Goal: Task Accomplishment & Management: Use online tool/utility

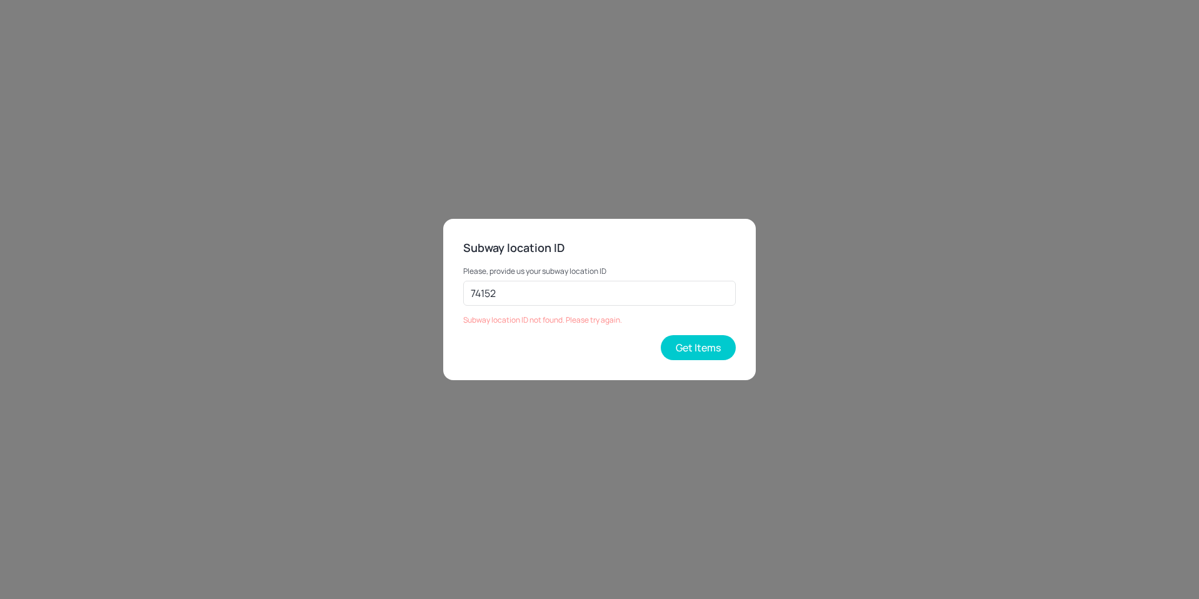
click at [544, 280] on div "Please, provide us your subway location ID 74152 ​ Subway location ID not found…" at bounding box center [599, 291] width 272 height 68
click at [542, 289] on input "74152" at bounding box center [599, 293] width 272 height 25
type input "30538"
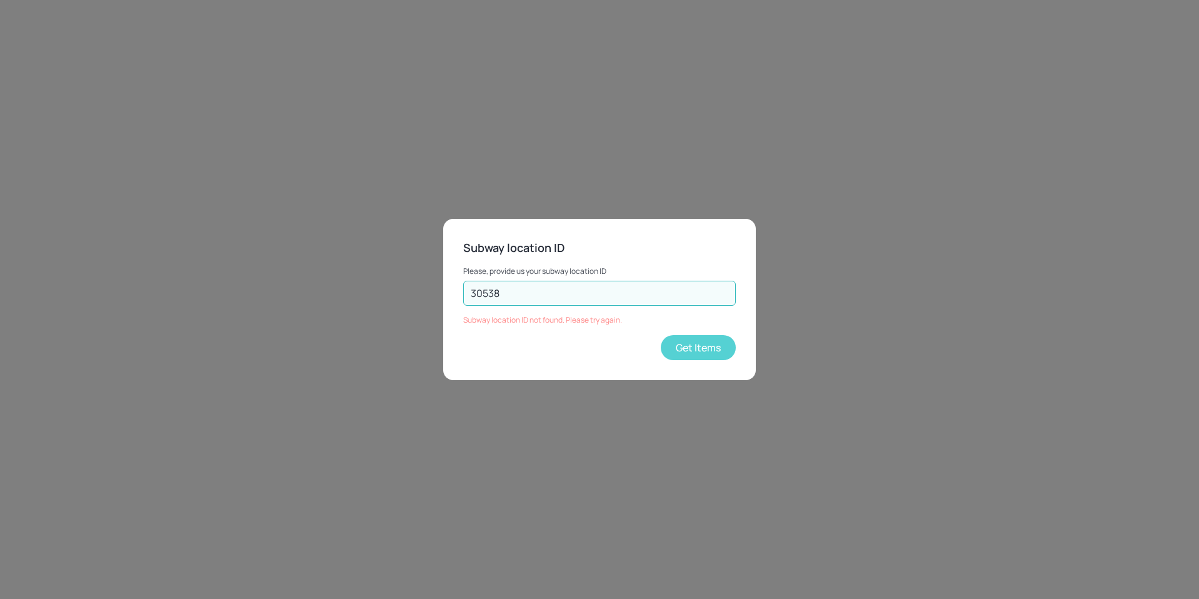
click at [714, 359] on button "Get Items" at bounding box center [697, 347] width 75 height 25
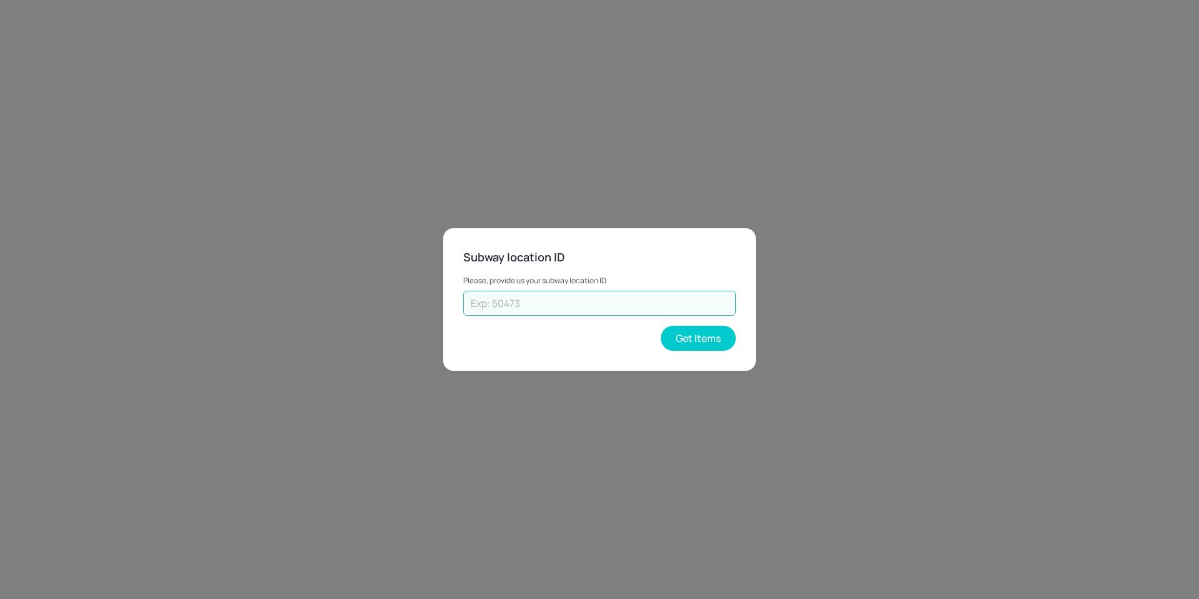
click at [565, 306] on input "text" at bounding box center [599, 303] width 272 height 25
type input "30538"
click at [677, 332] on button "Get Items" at bounding box center [697, 338] width 75 height 25
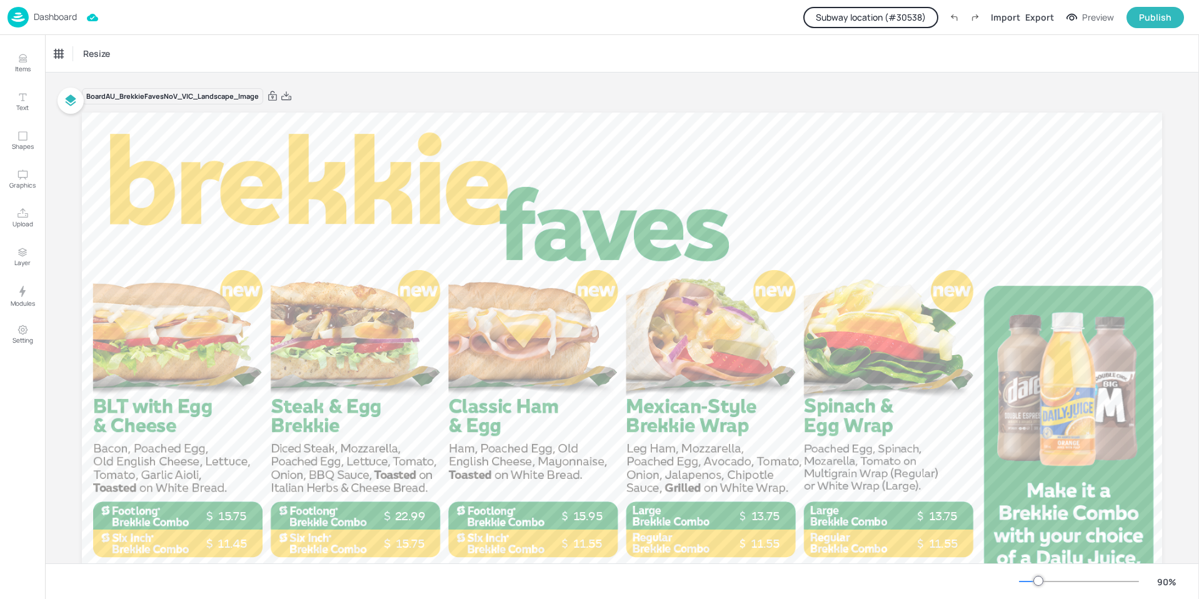
click at [45, 16] on p "Dashboard" at bounding box center [55, 16] width 43 height 9
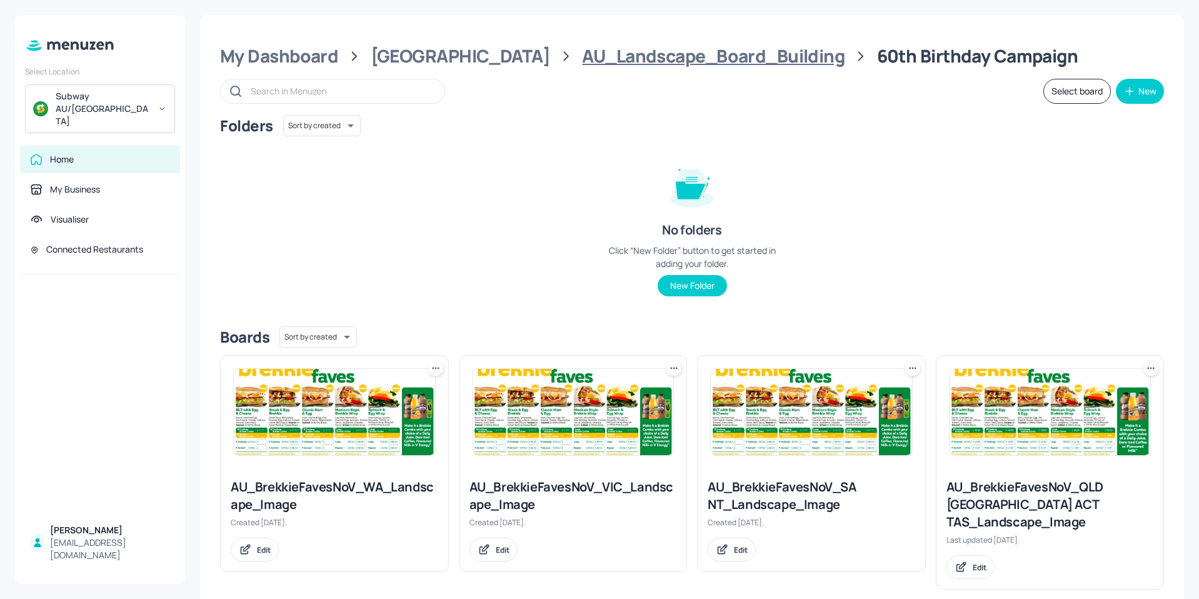
click at [627, 56] on div "AU_Landscape_Board_Building" at bounding box center [713, 56] width 262 height 22
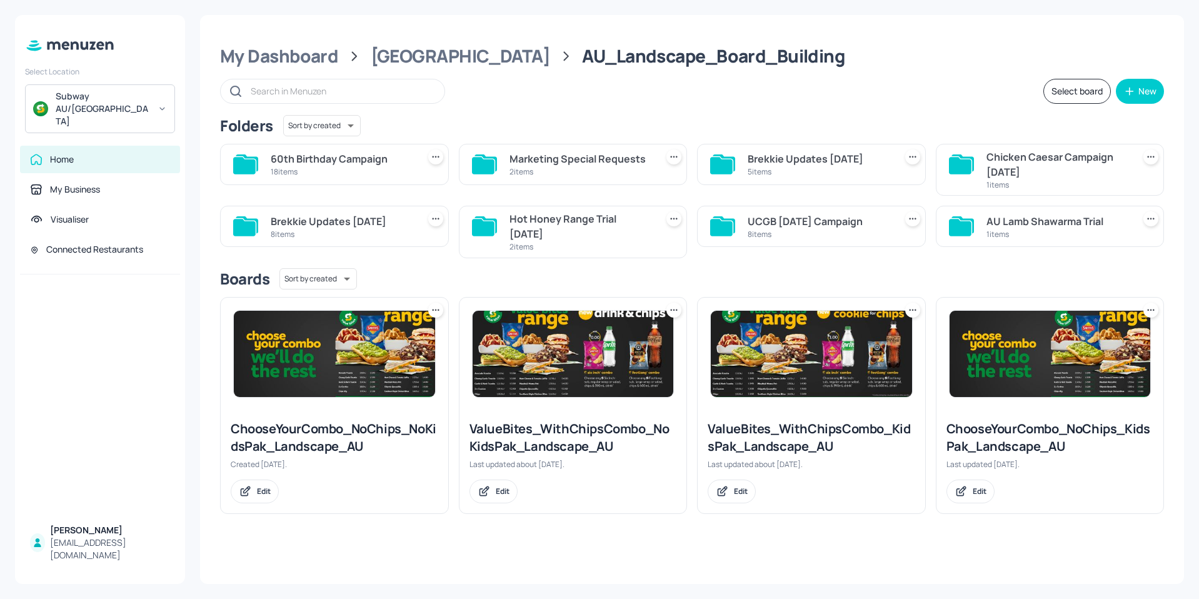
click at [329, 161] on div "60th Birthday Campaign" at bounding box center [342, 158] width 142 height 15
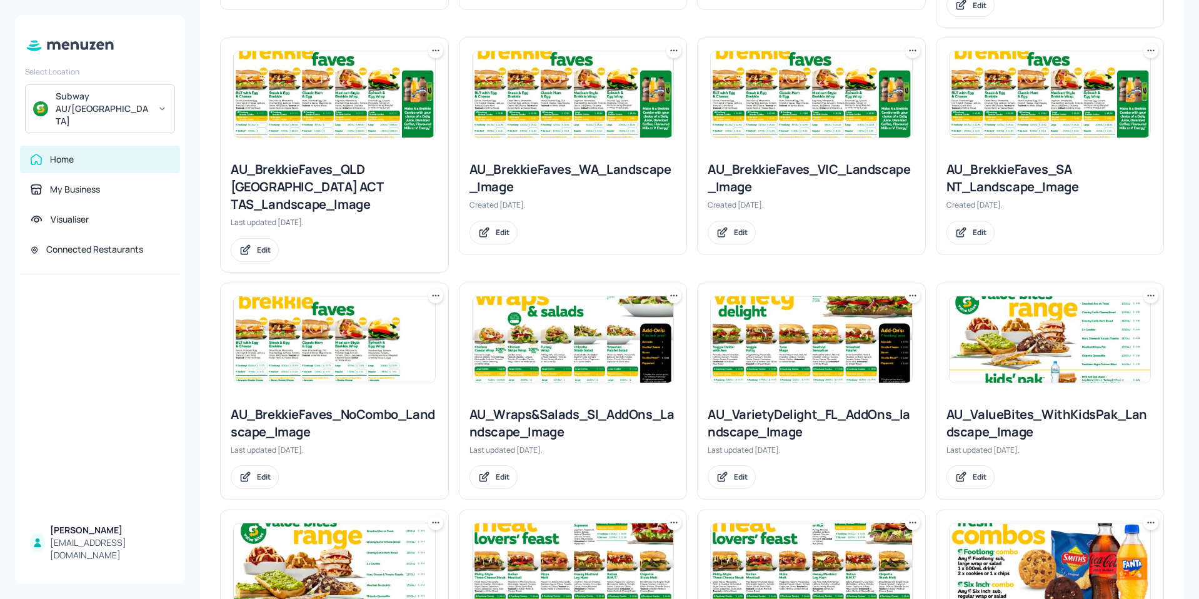
scroll to position [562, 0]
click at [816, 314] on img at bounding box center [810, 339] width 201 height 86
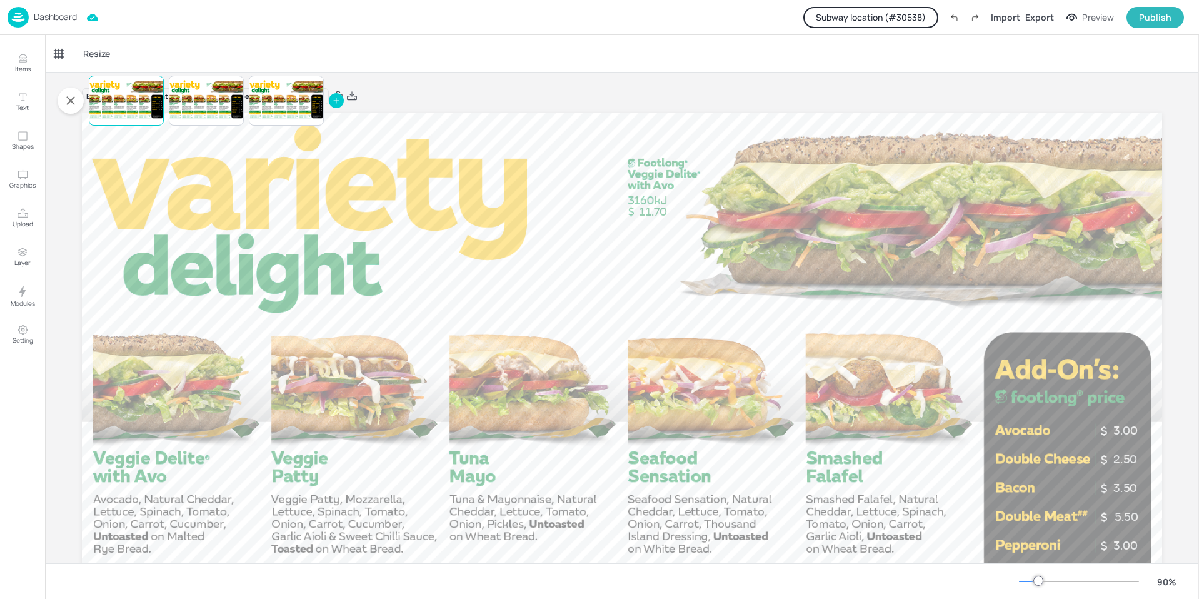
click at [41, 16] on p "Dashboard" at bounding box center [55, 16] width 43 height 9
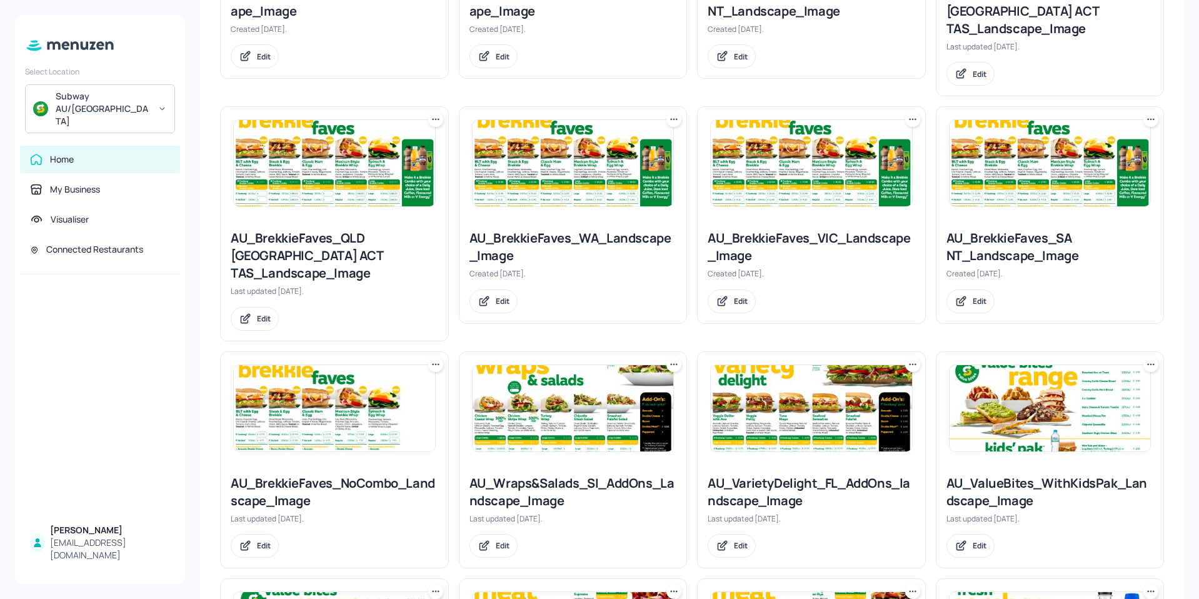
scroll to position [500, 0]
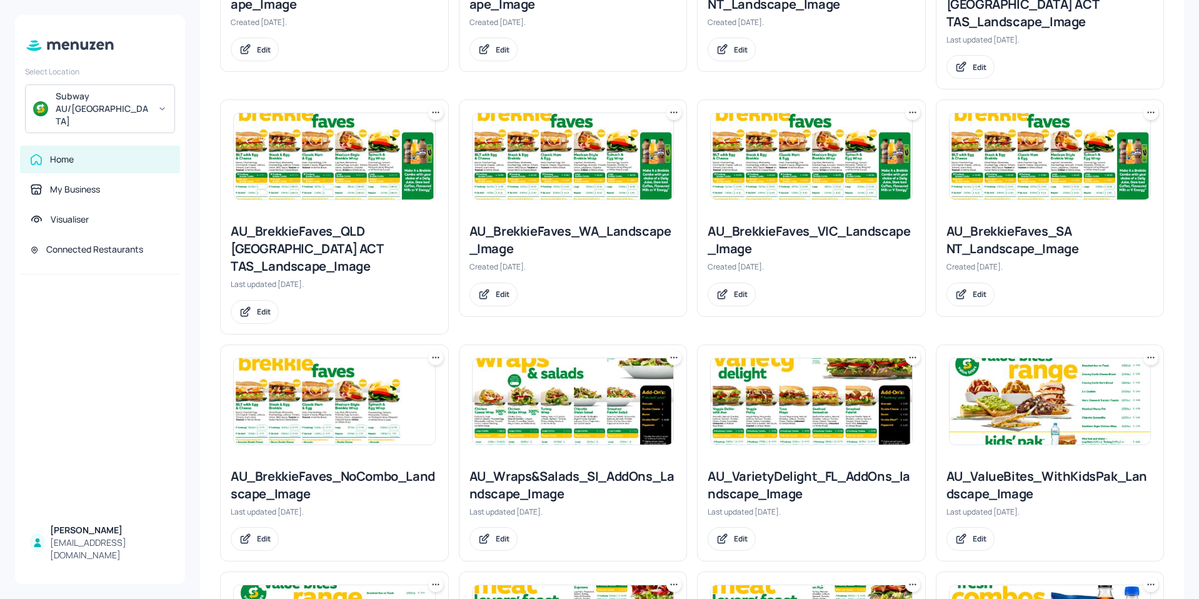
click at [594, 374] on img at bounding box center [572, 401] width 201 height 86
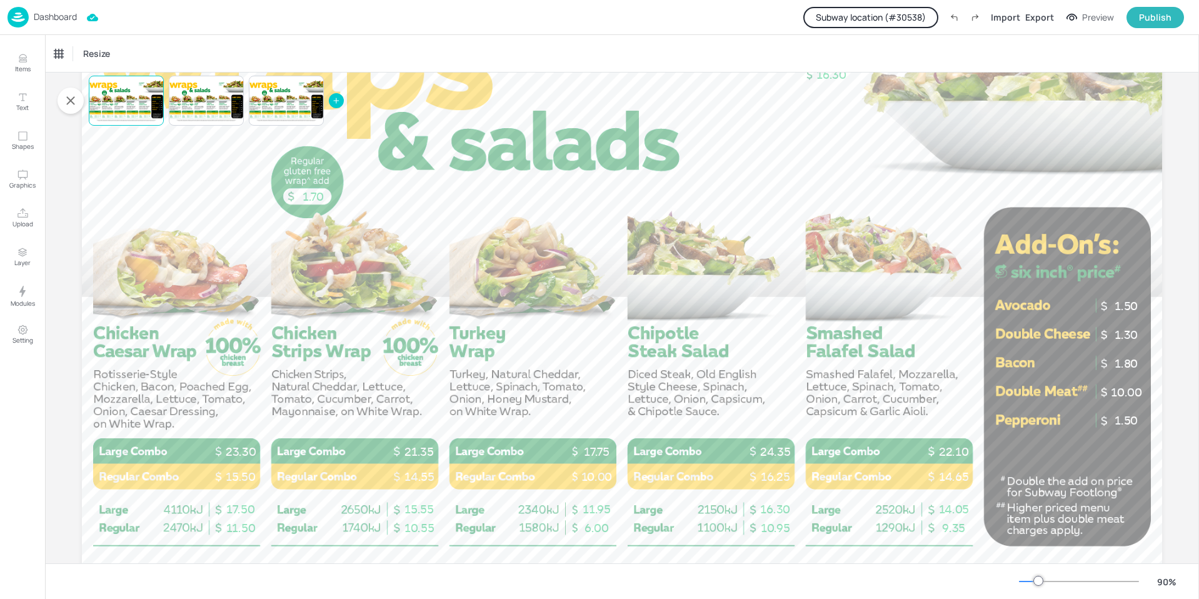
scroll to position [62, 0]
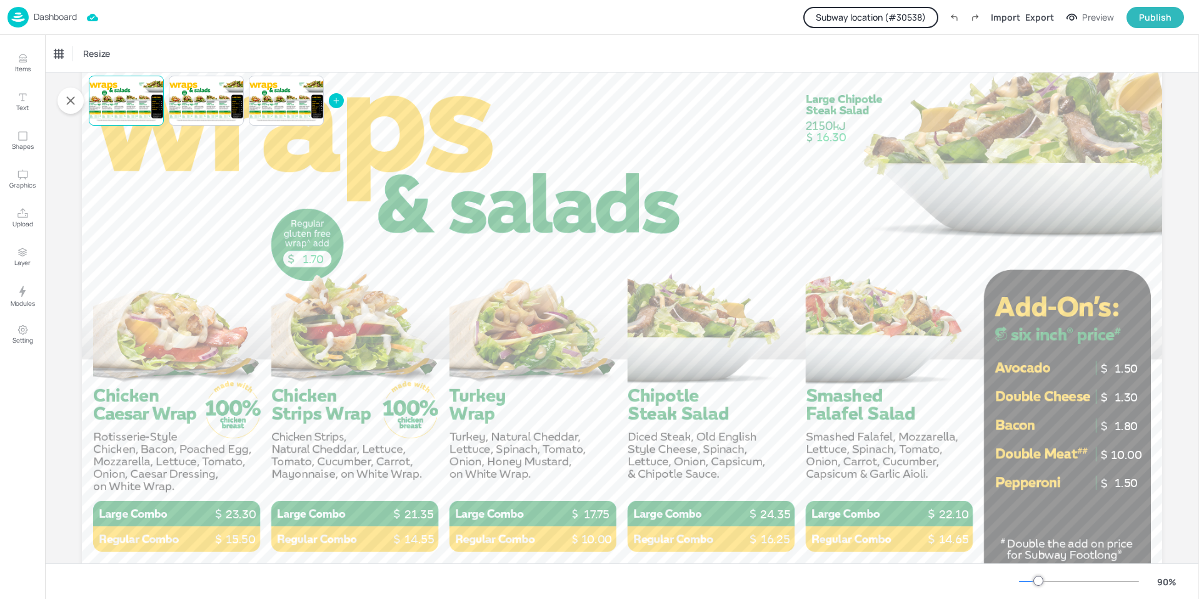
click at [51, 14] on p "Dashboard" at bounding box center [55, 16] width 43 height 9
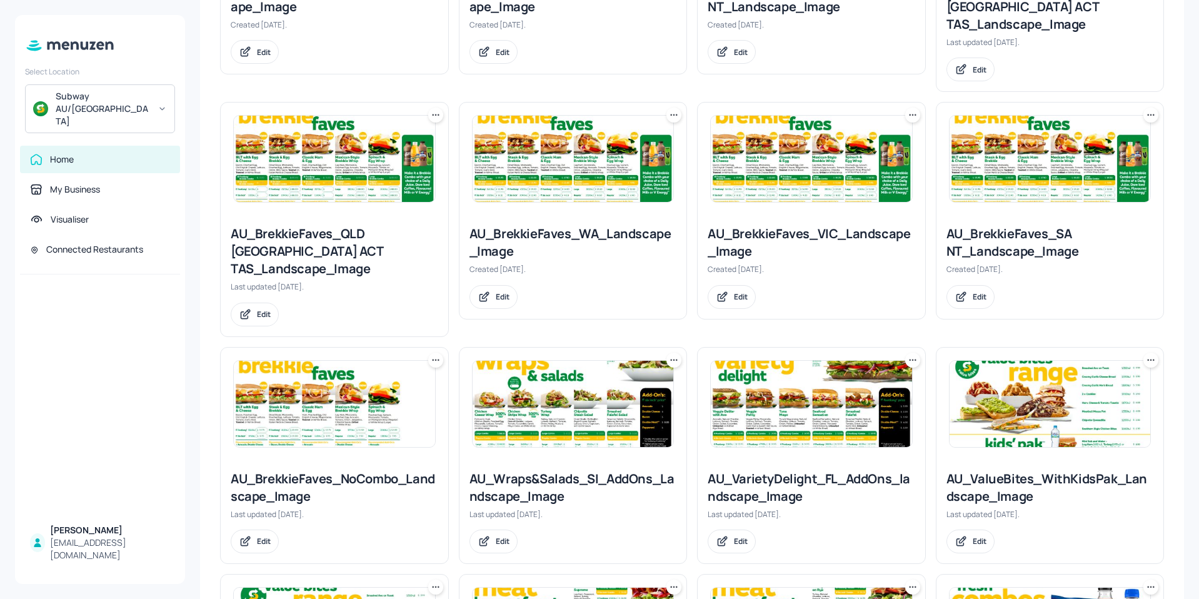
scroll to position [500, 0]
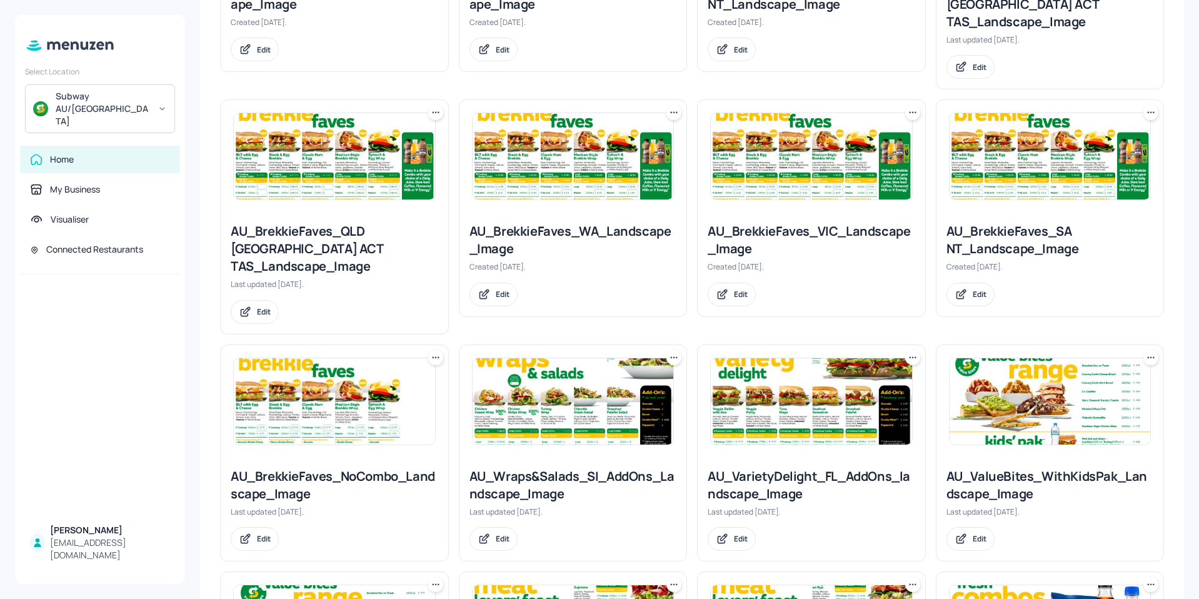
click at [800, 388] on img at bounding box center [810, 401] width 201 height 86
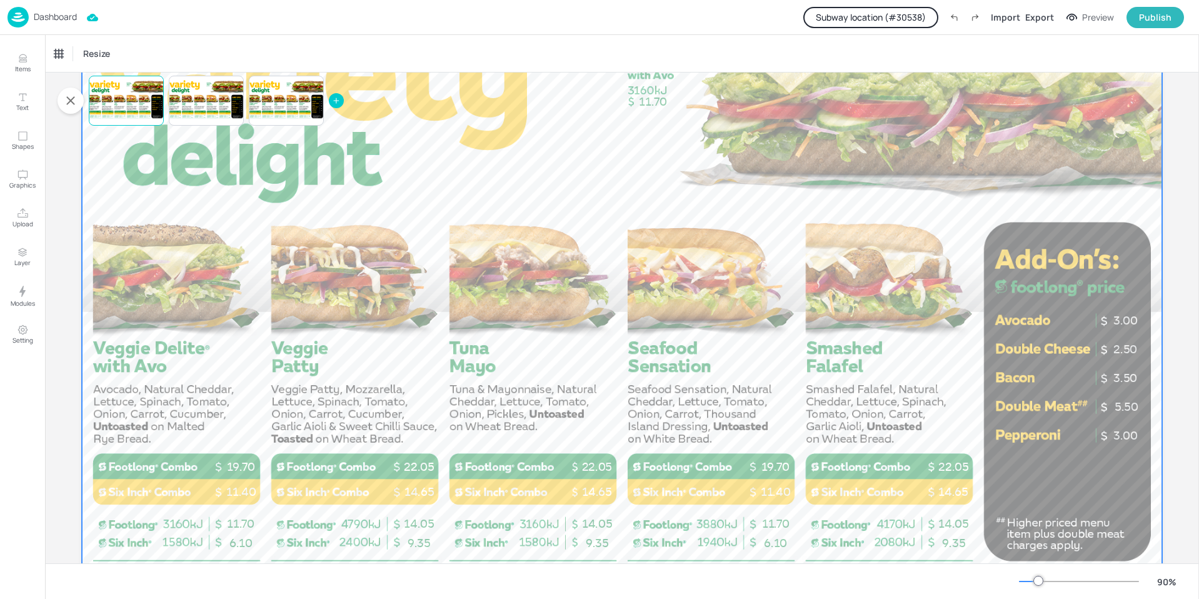
scroll to position [125, 0]
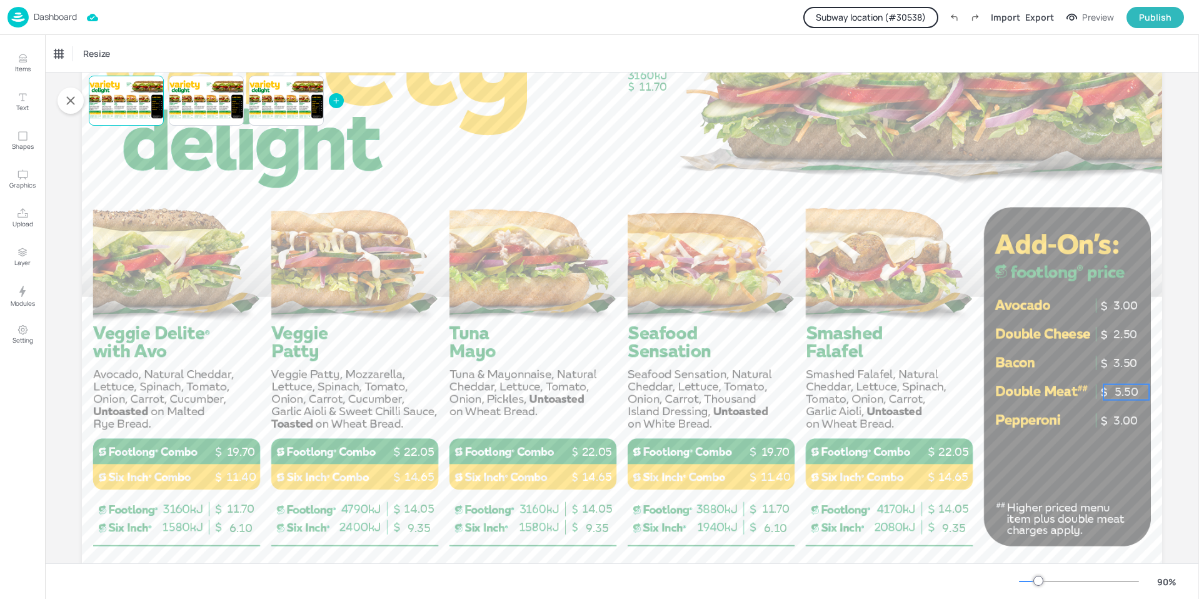
click at [1114, 389] on p "5.50" at bounding box center [1126, 392] width 46 height 16
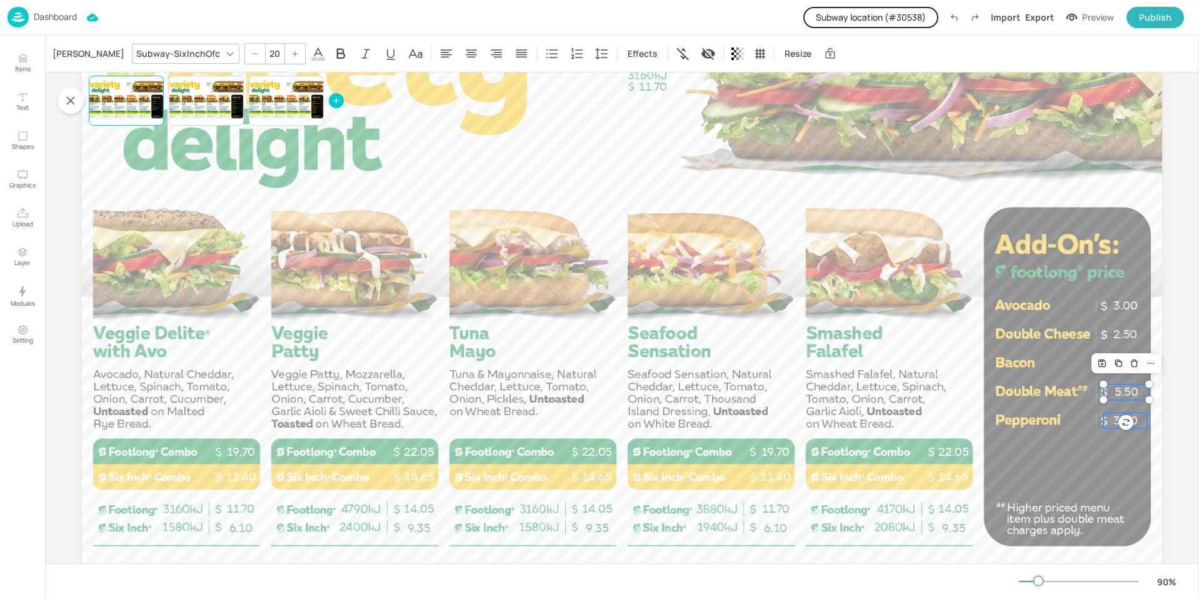
scroll to position [188, 0]
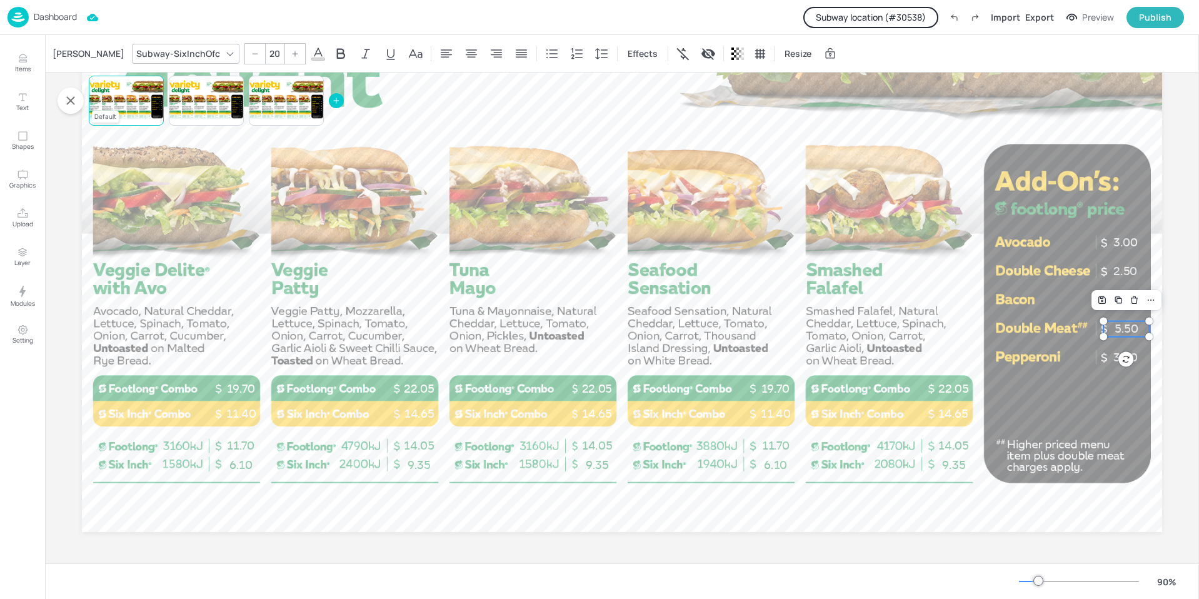
click at [117, 84] on div at bounding box center [126, 100] width 75 height 42
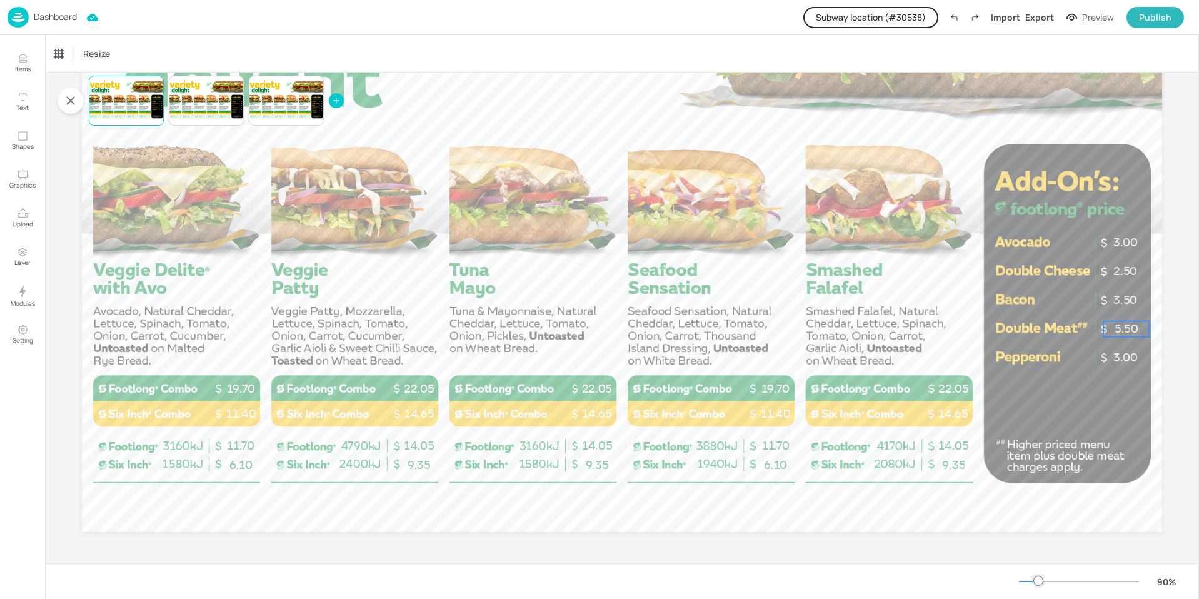
click at [1125, 330] on p "5.50" at bounding box center [1126, 329] width 46 height 16
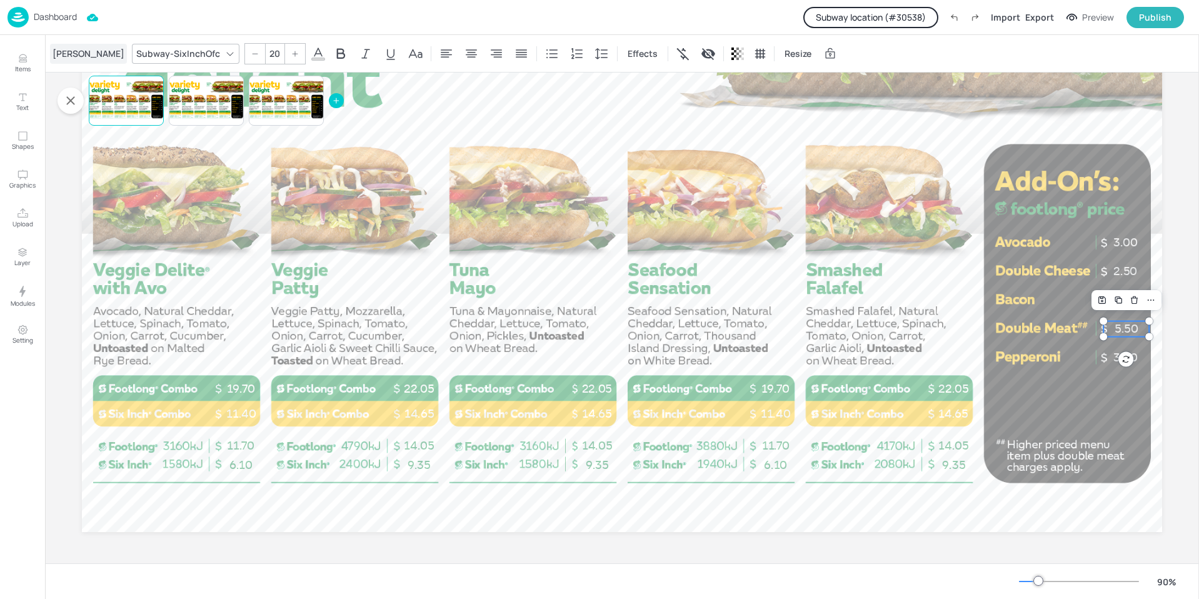
click at [69, 51] on div "[PERSON_NAME]" at bounding box center [88, 54] width 77 height 20
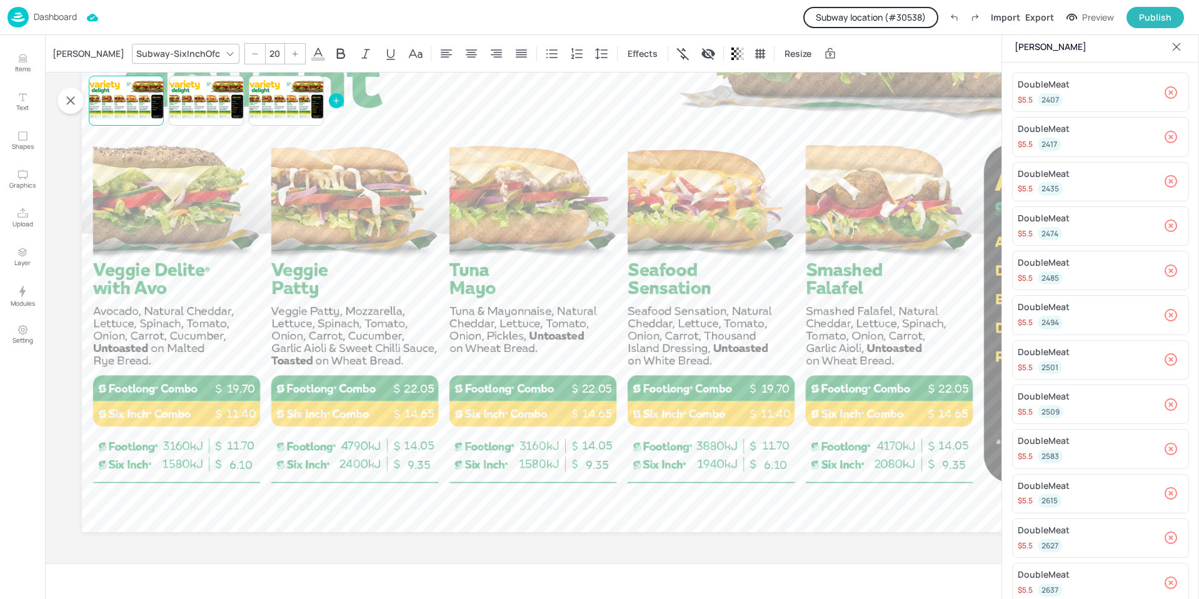
scroll to position [0, 0]
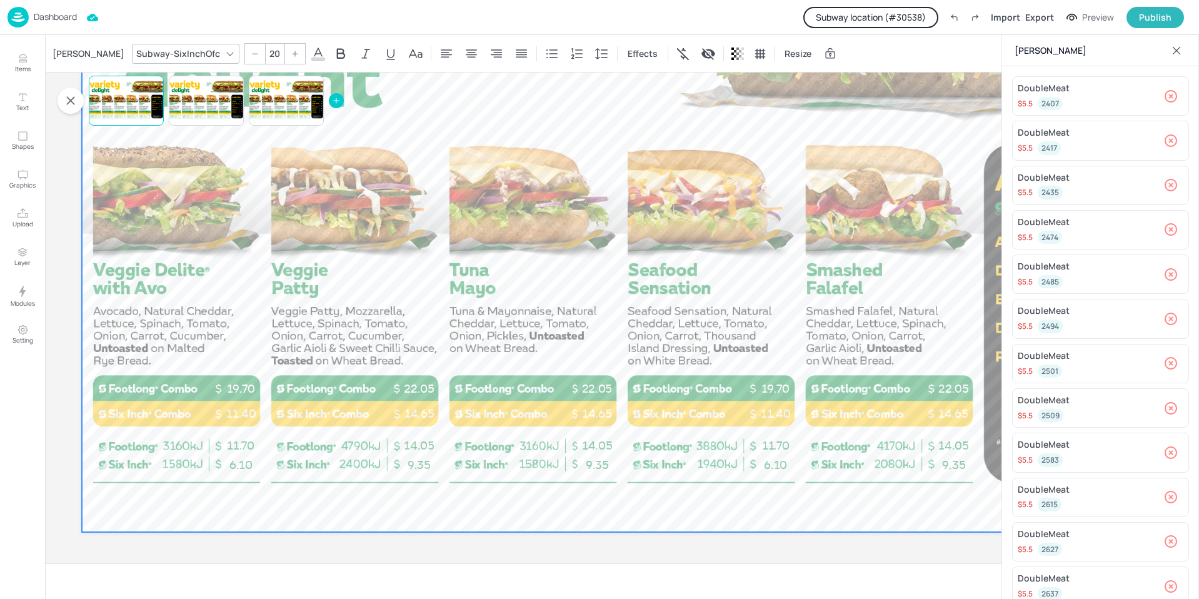
click at [560, 111] on div at bounding box center [622, 227] width 1080 height 607
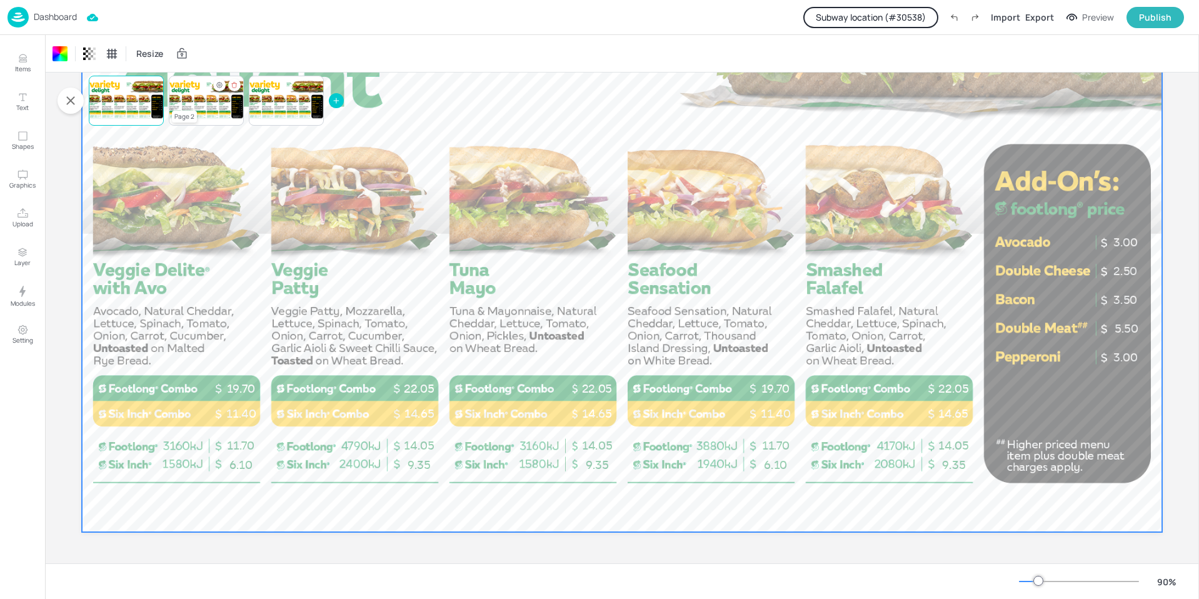
click at [206, 88] on div at bounding box center [206, 100] width 75 height 42
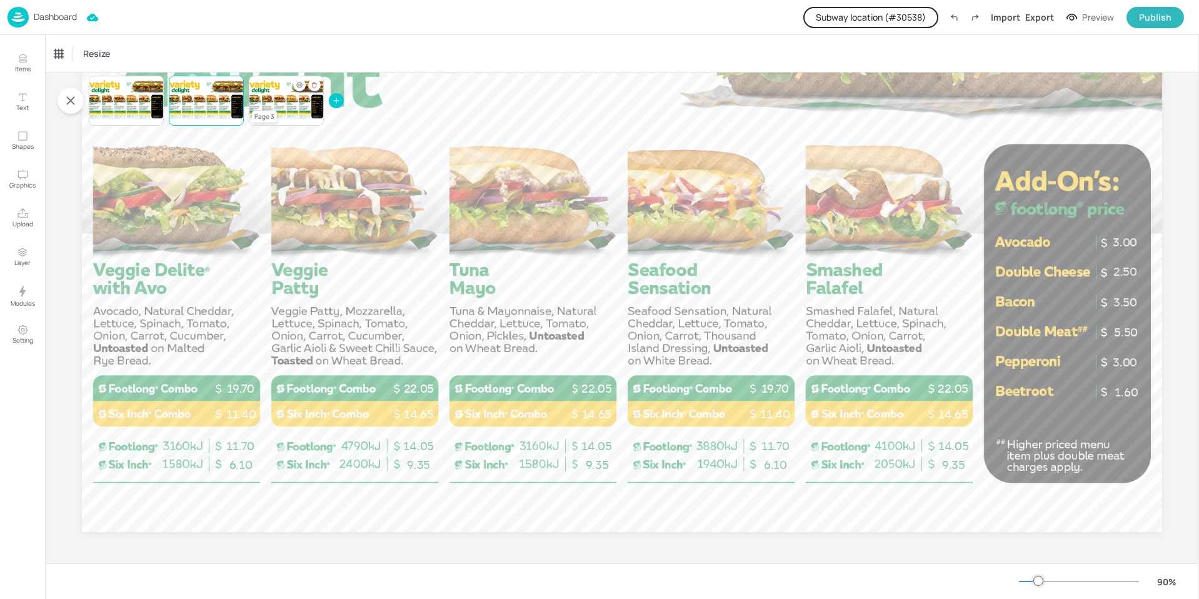
click at [290, 100] on div at bounding box center [286, 100] width 75 height 42
click at [282, 97] on div at bounding box center [286, 100] width 75 height 42
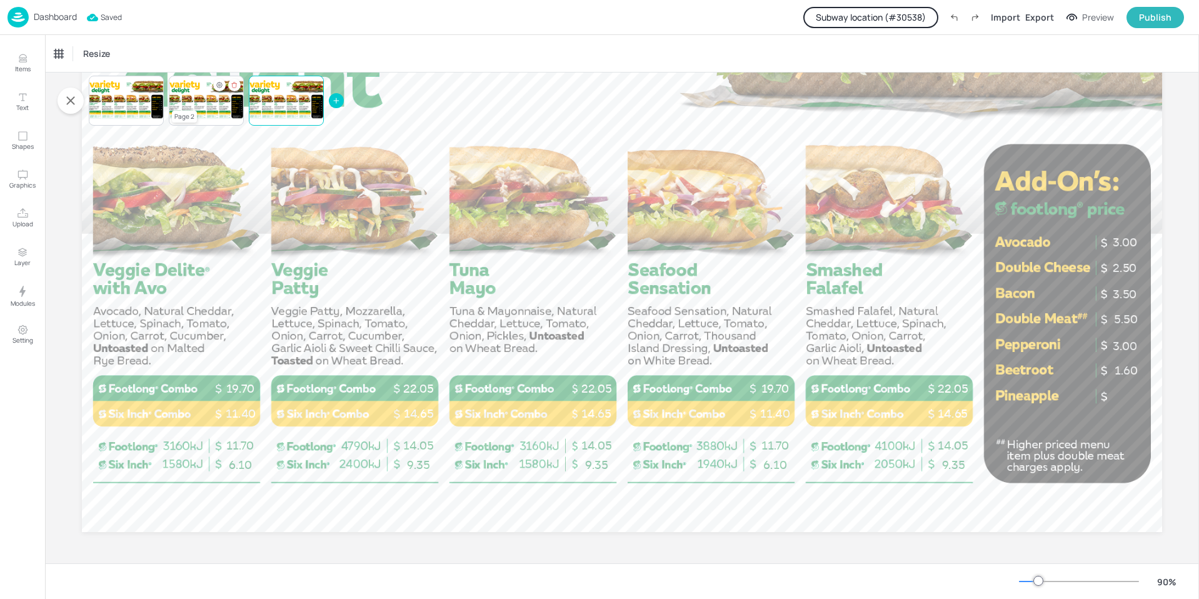
click at [214, 101] on div at bounding box center [206, 100] width 75 height 42
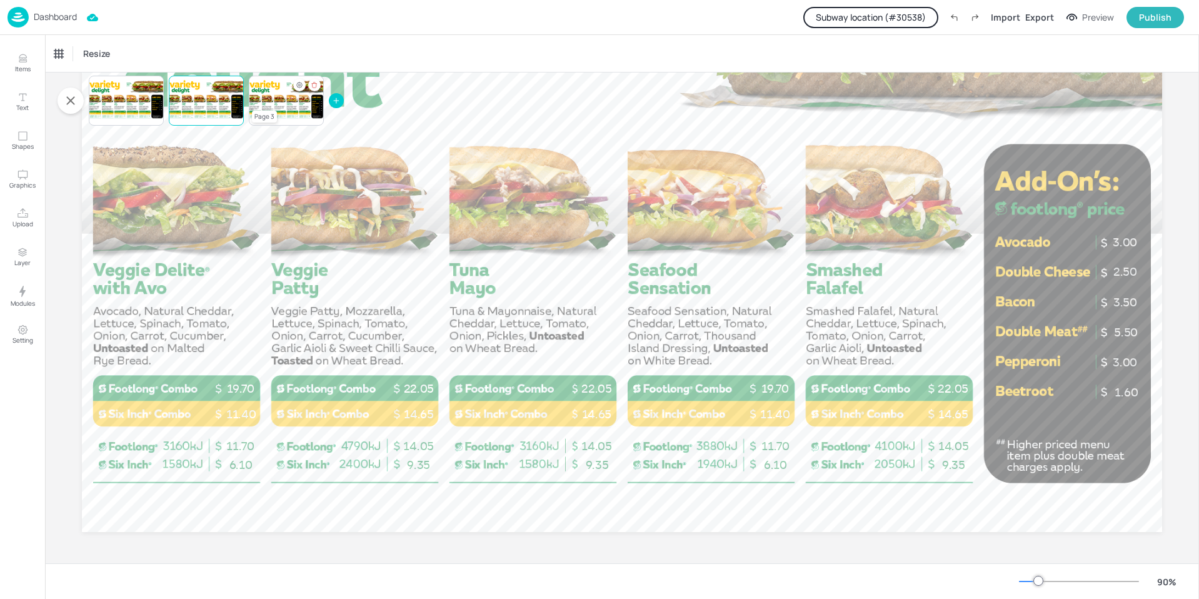
click at [289, 101] on div at bounding box center [286, 100] width 75 height 42
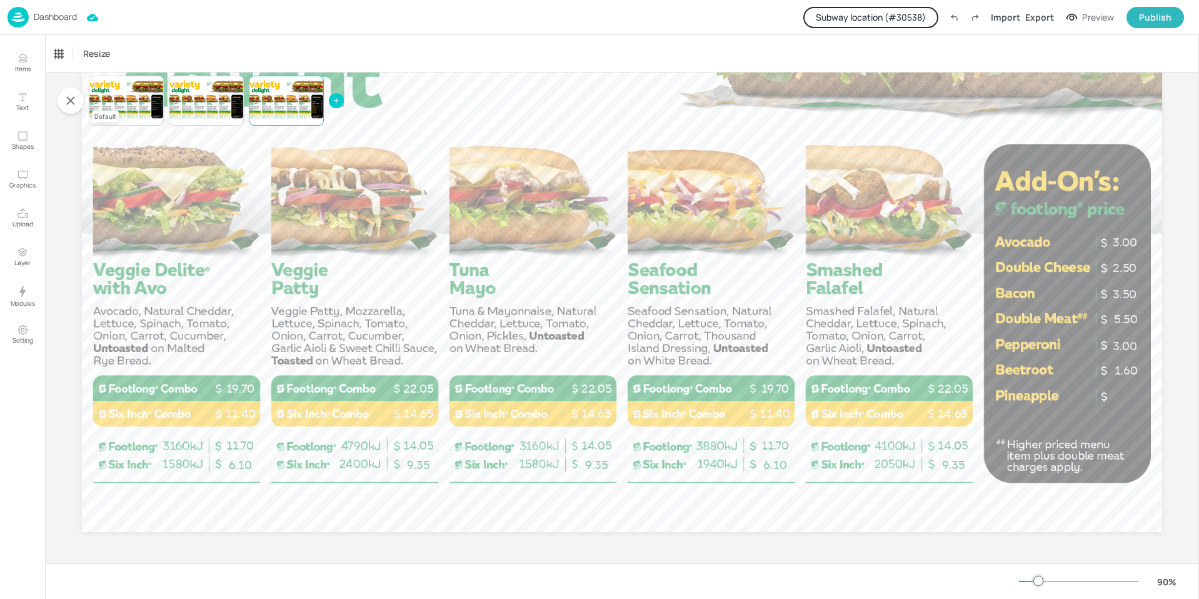
click at [119, 98] on div at bounding box center [126, 100] width 75 height 42
click at [64, 23] on div "Dashboard" at bounding box center [41, 17] width 69 height 21
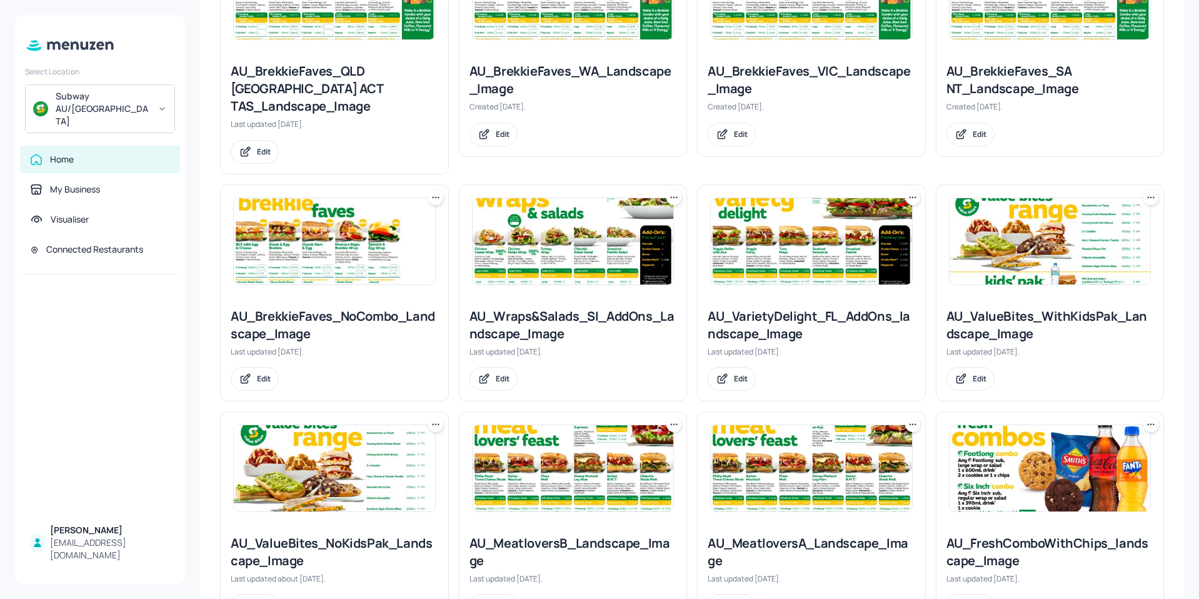
scroll to position [625, 0]
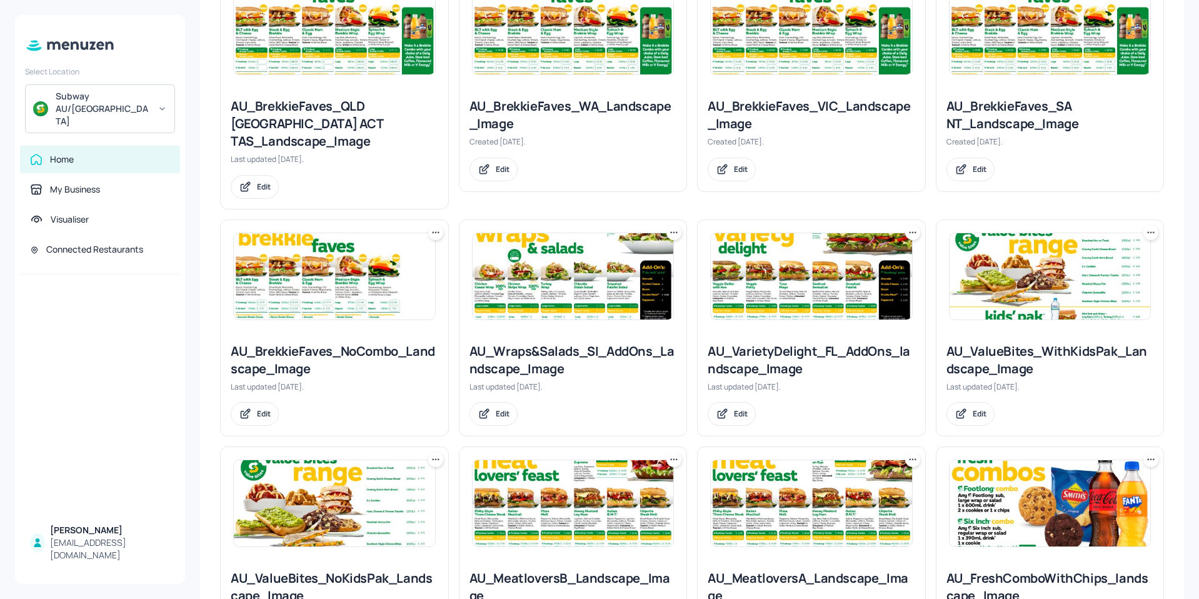
click at [774, 247] on img at bounding box center [810, 276] width 201 height 86
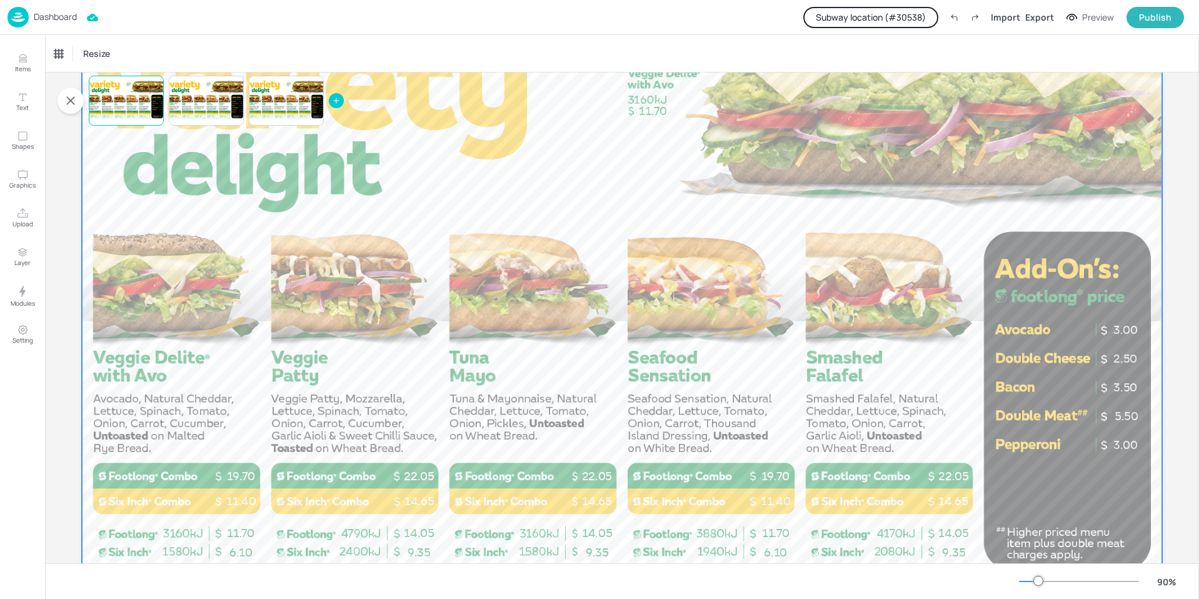
scroll to position [125, 0]
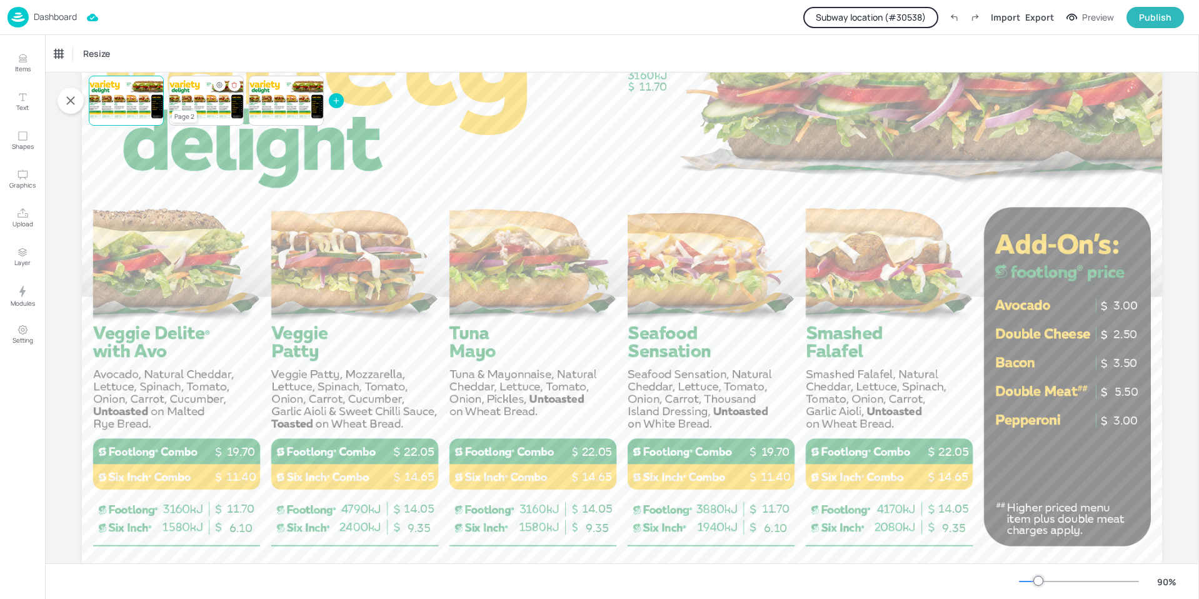
click at [205, 95] on div at bounding box center [206, 100] width 75 height 42
click at [283, 105] on div at bounding box center [286, 100] width 75 height 42
click at [211, 101] on div at bounding box center [206, 100] width 75 height 42
click at [149, 104] on div at bounding box center [126, 100] width 75 height 42
click at [42, 12] on p "Dashboard" at bounding box center [55, 16] width 43 height 9
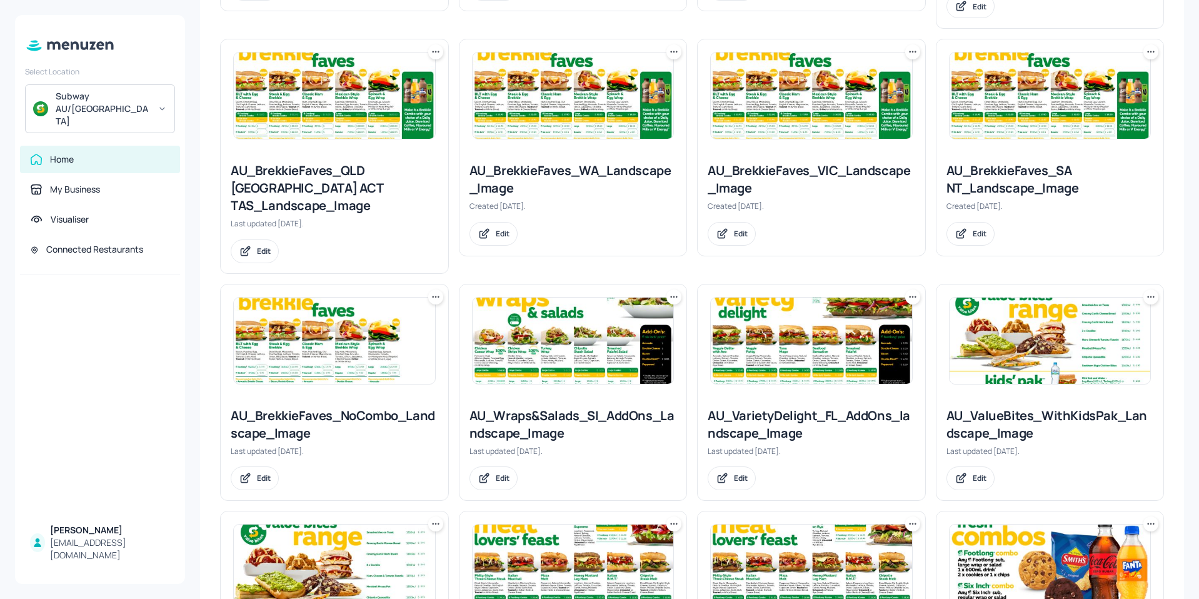
scroll to position [562, 0]
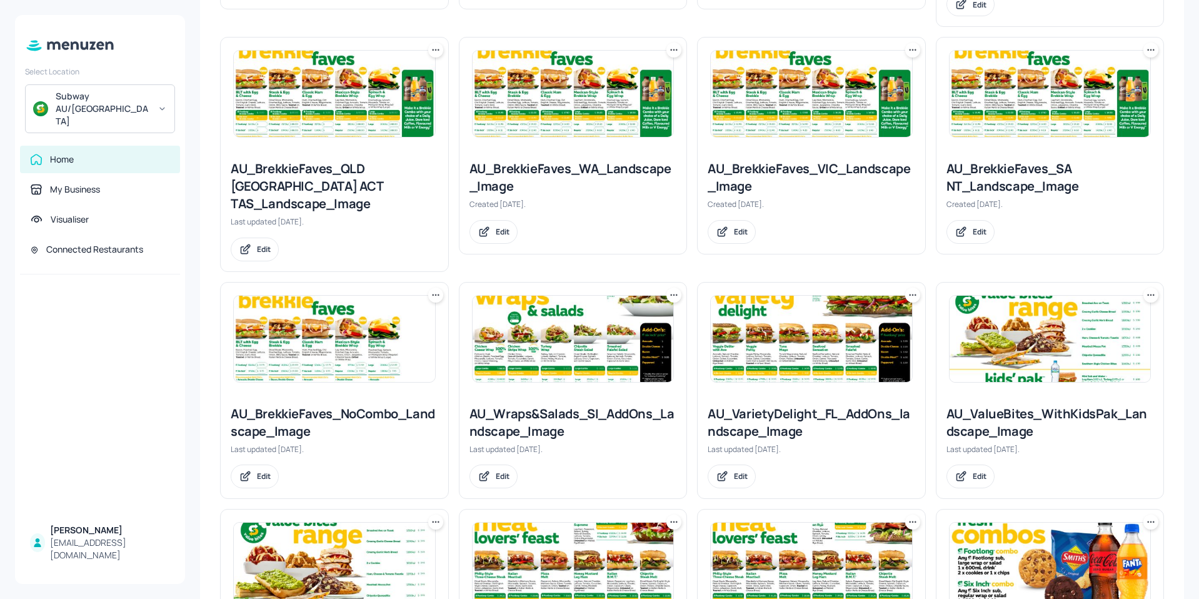
click at [529, 316] on img at bounding box center [572, 339] width 201 height 86
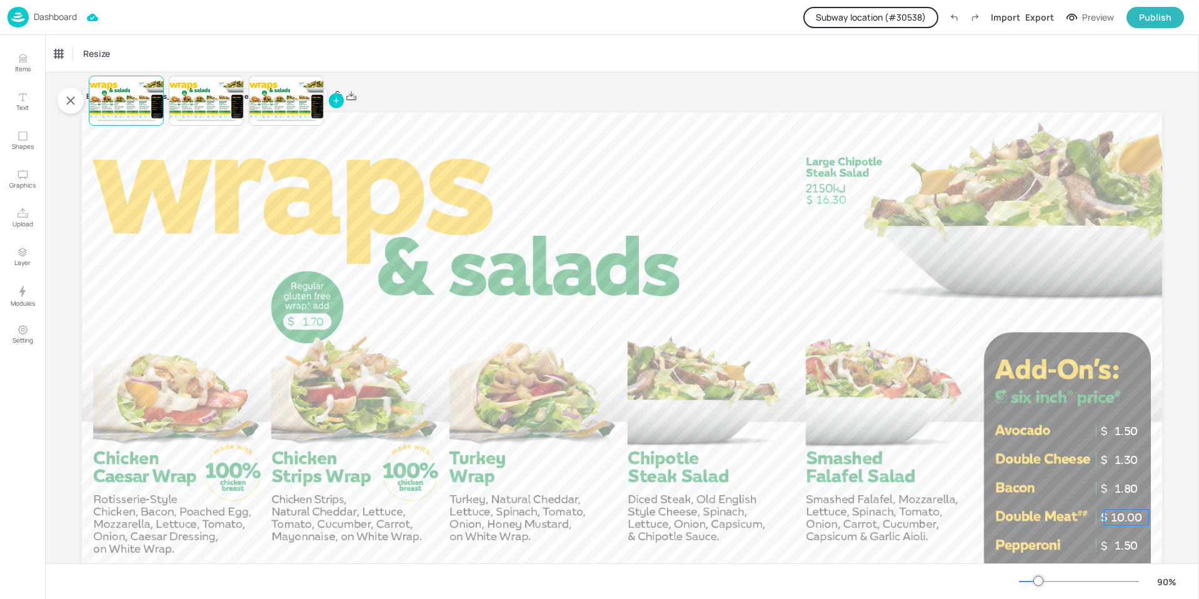
click at [1121, 514] on p "10.00" at bounding box center [1126, 517] width 44 height 16
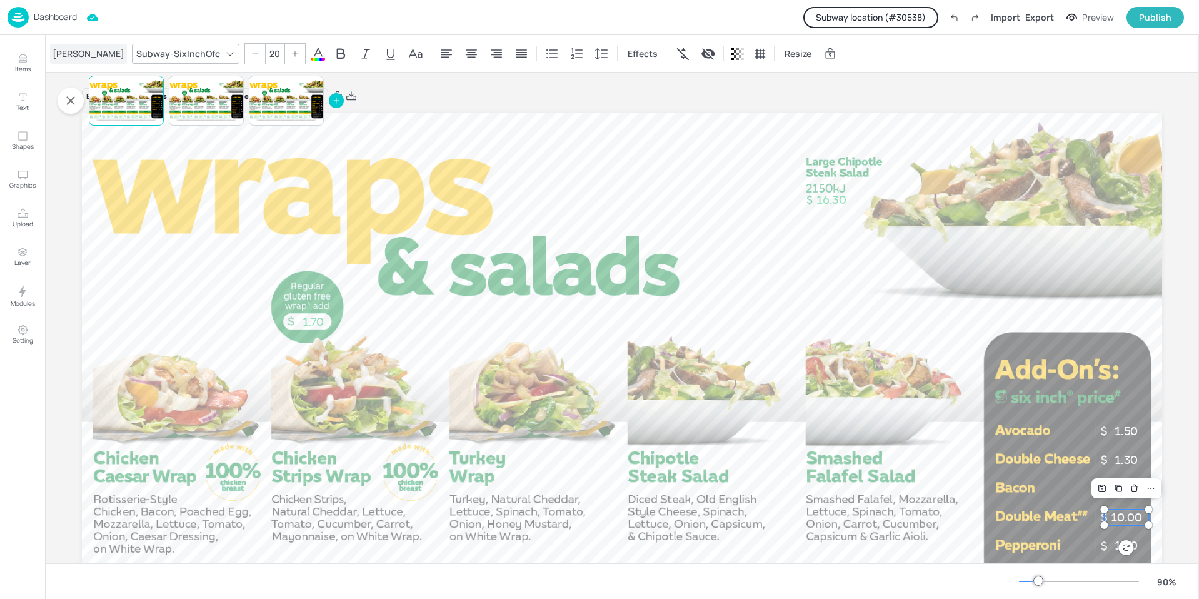
click at [77, 59] on div "[PERSON_NAME]" at bounding box center [88, 54] width 77 height 20
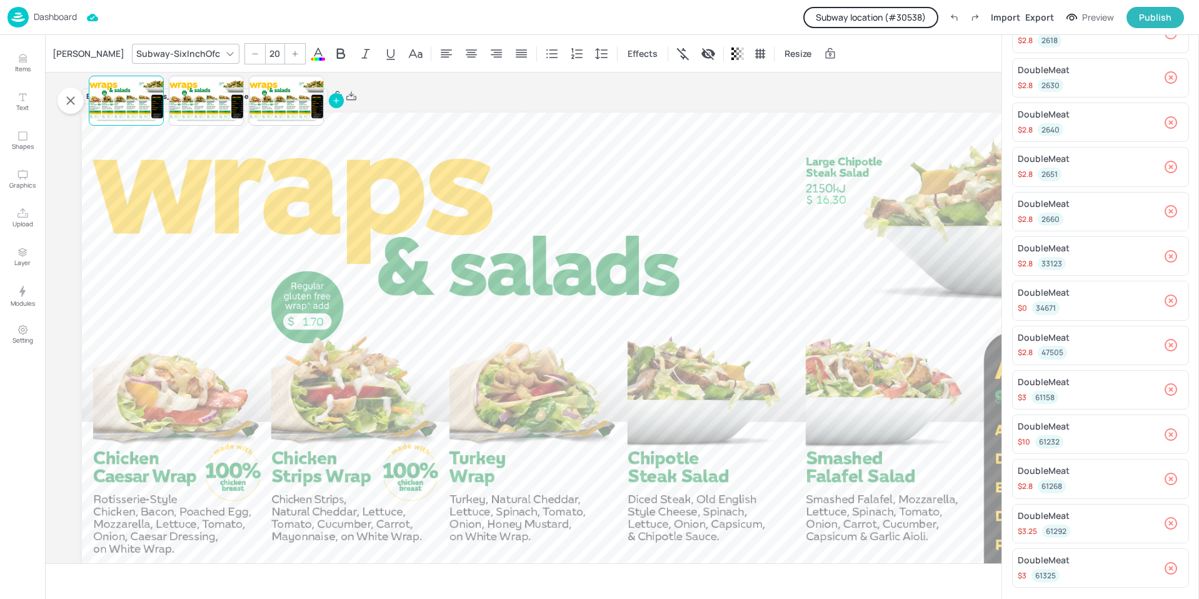
scroll to position [492, 0]
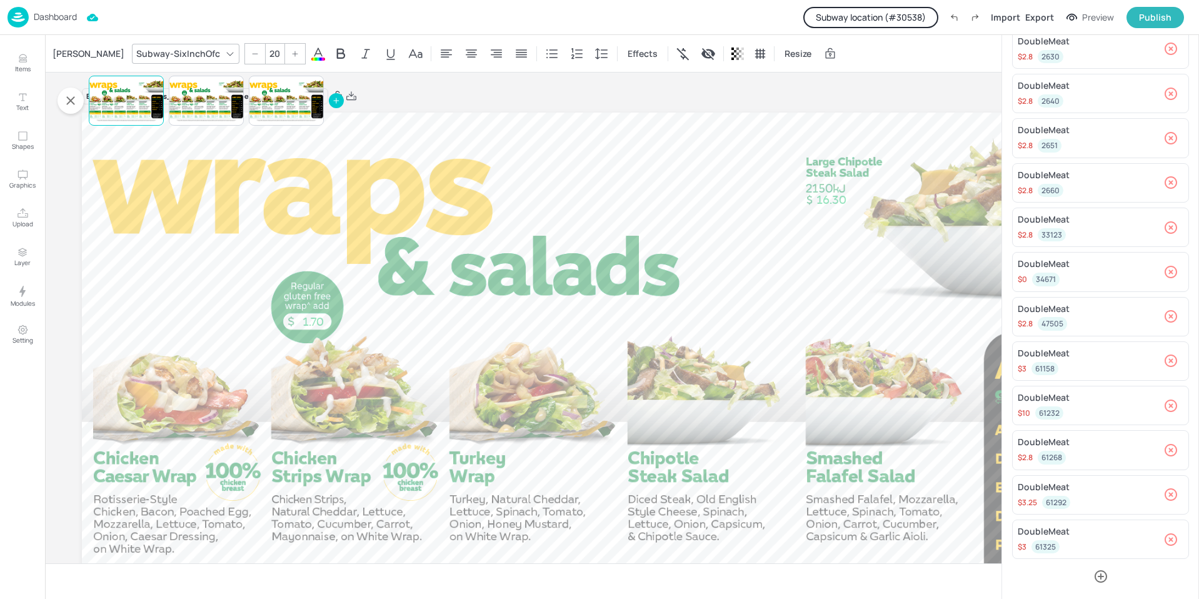
click at [53, 18] on p "Dashboard" at bounding box center [55, 16] width 43 height 9
